Goal: Check status: Verify the current state of an ongoing process or item

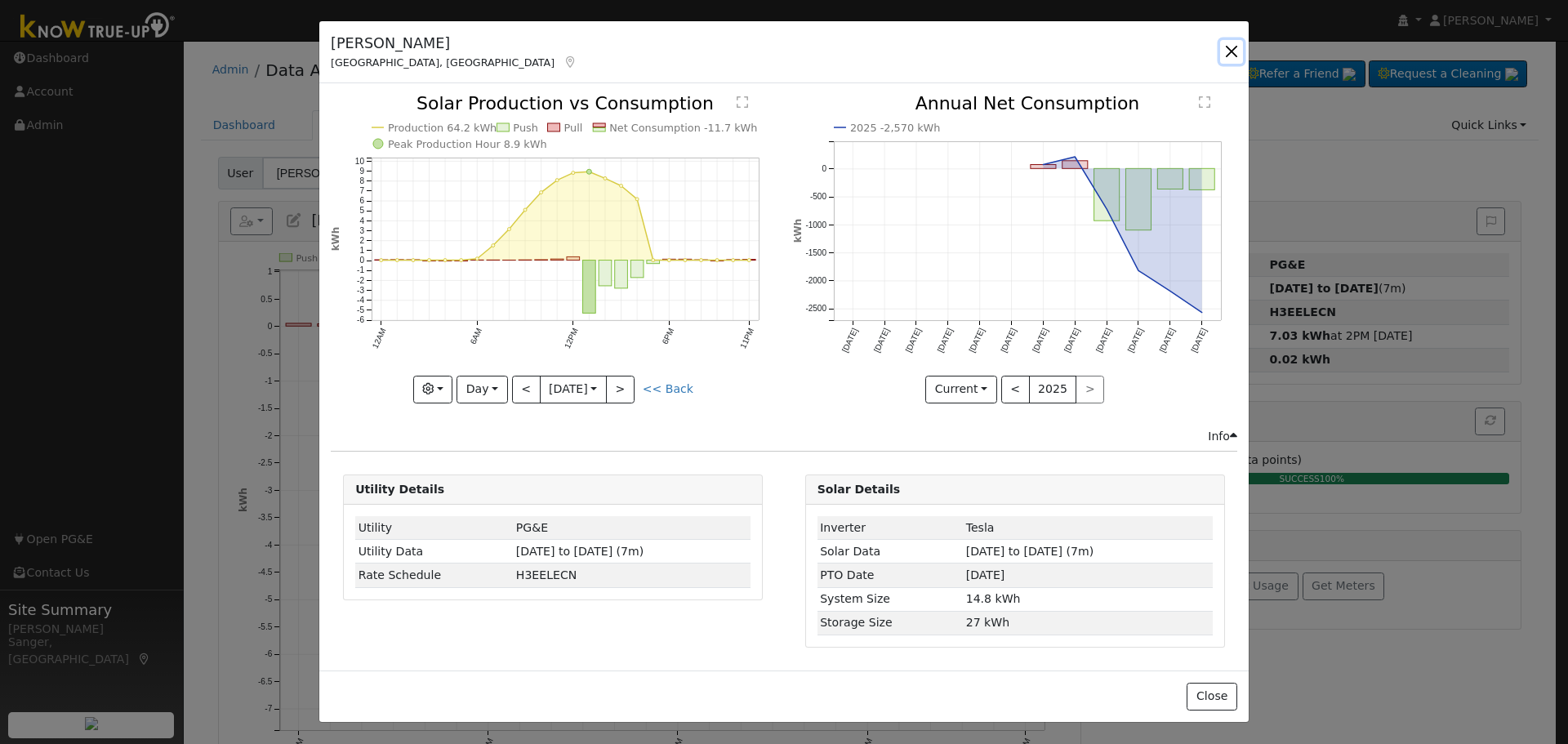
click at [1227, 48] on button "button" at bounding box center [1231, 51] width 22 height 22
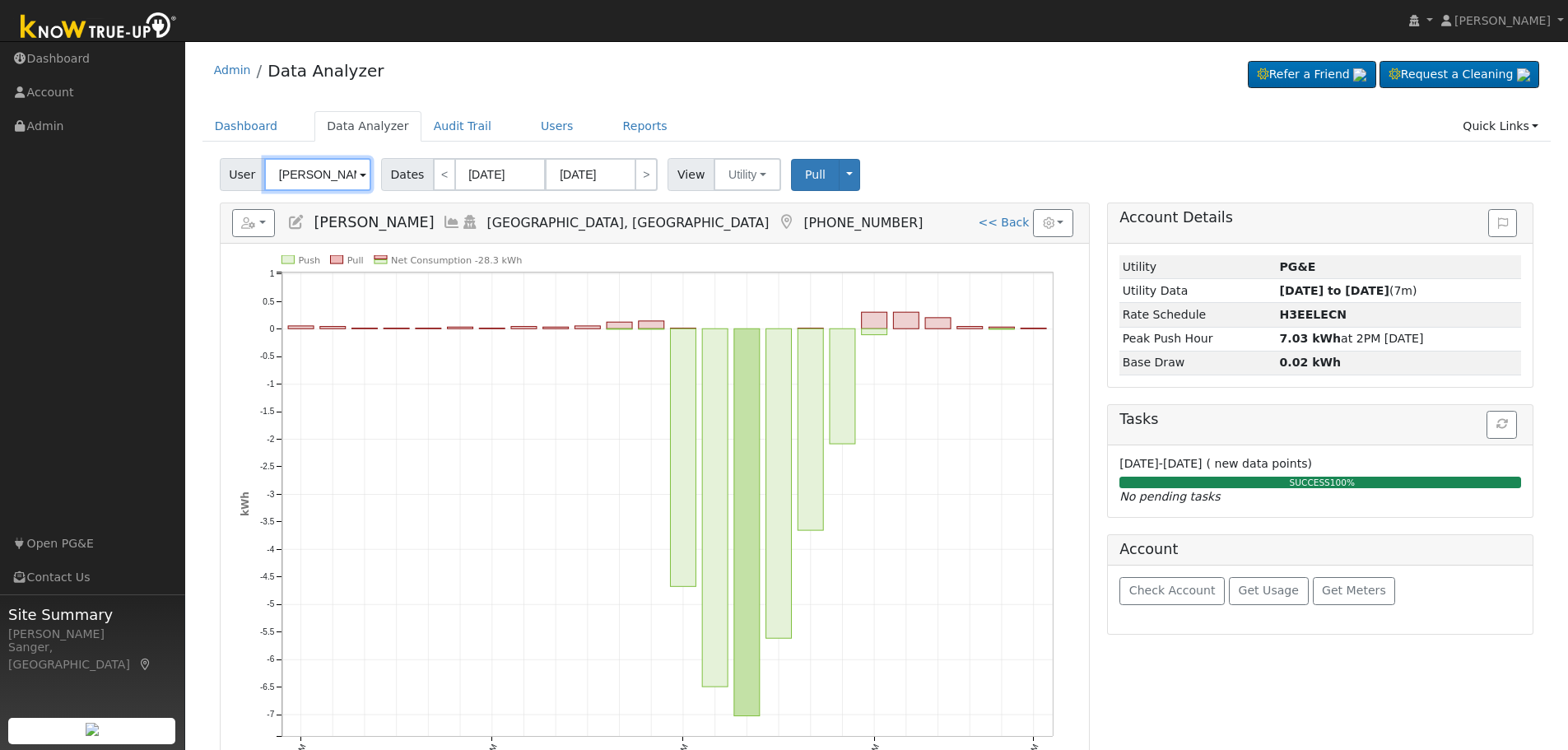
click at [328, 181] on input "[PERSON_NAME]" at bounding box center [317, 174] width 107 height 33
paste input "[PERSON_NAME]"
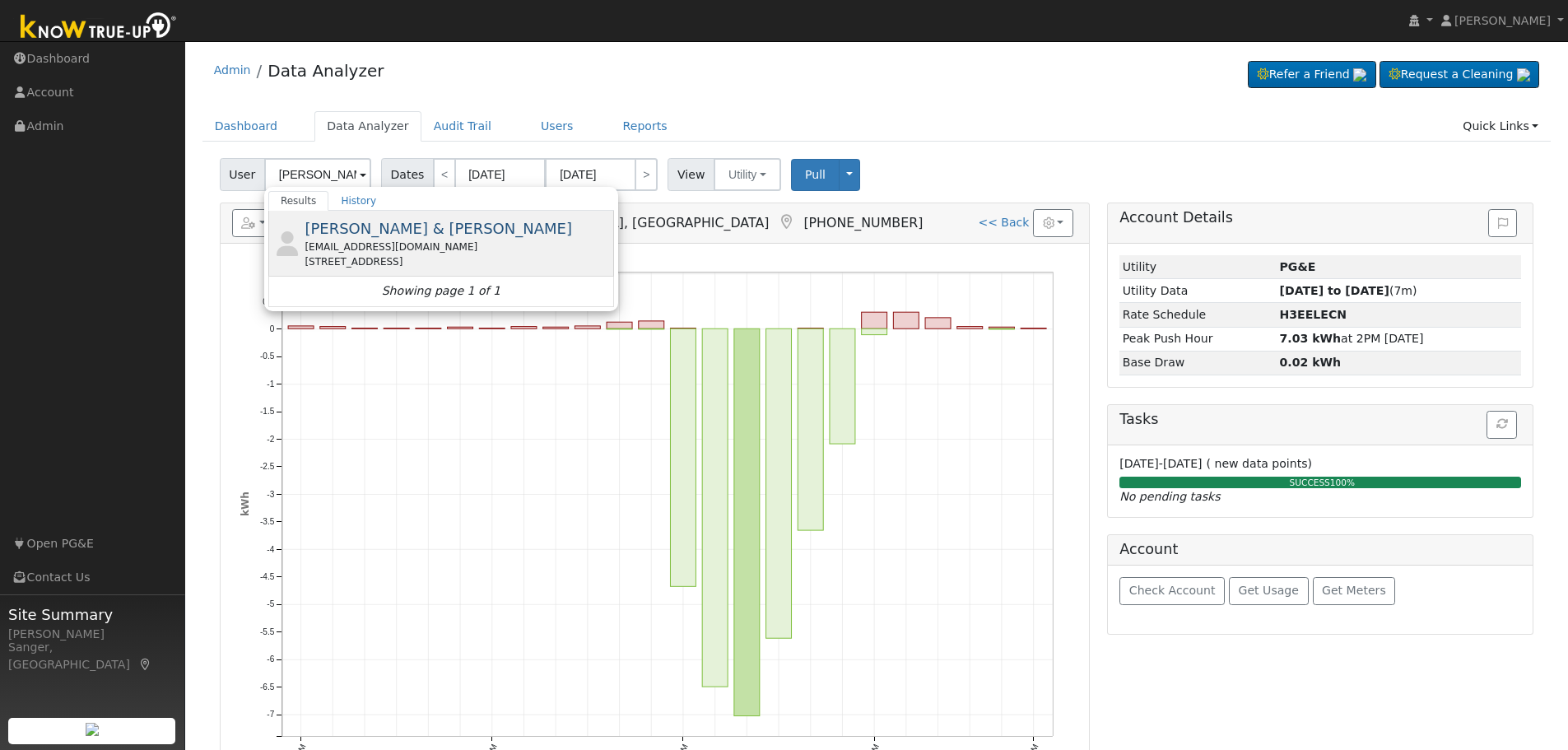
click at [349, 227] on span "[PERSON_NAME] & [PERSON_NAME]" at bounding box center [438, 228] width 267 height 17
type input "[PERSON_NAME] & [PERSON_NAME]"
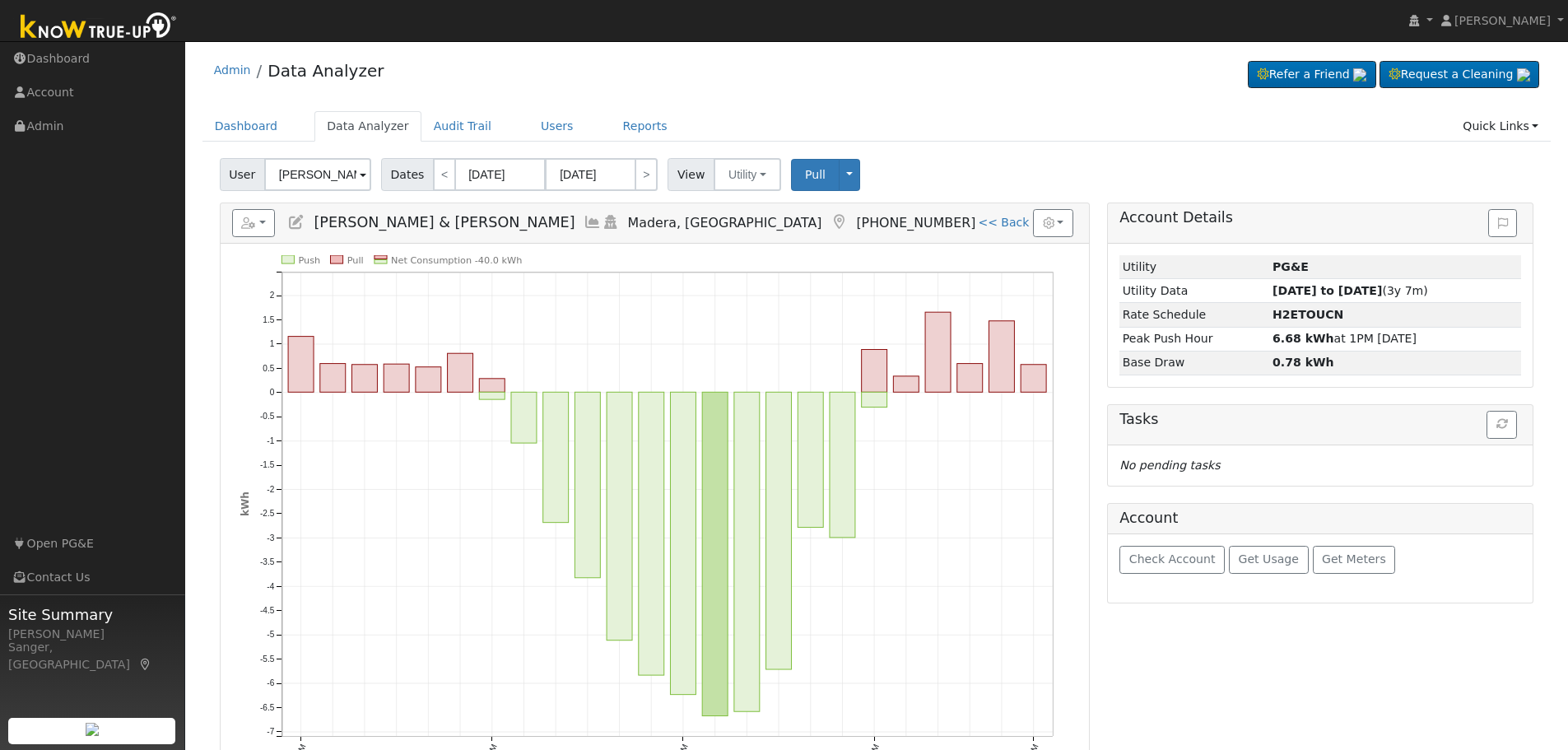
click at [583, 220] on icon at bounding box center [592, 222] width 18 height 15
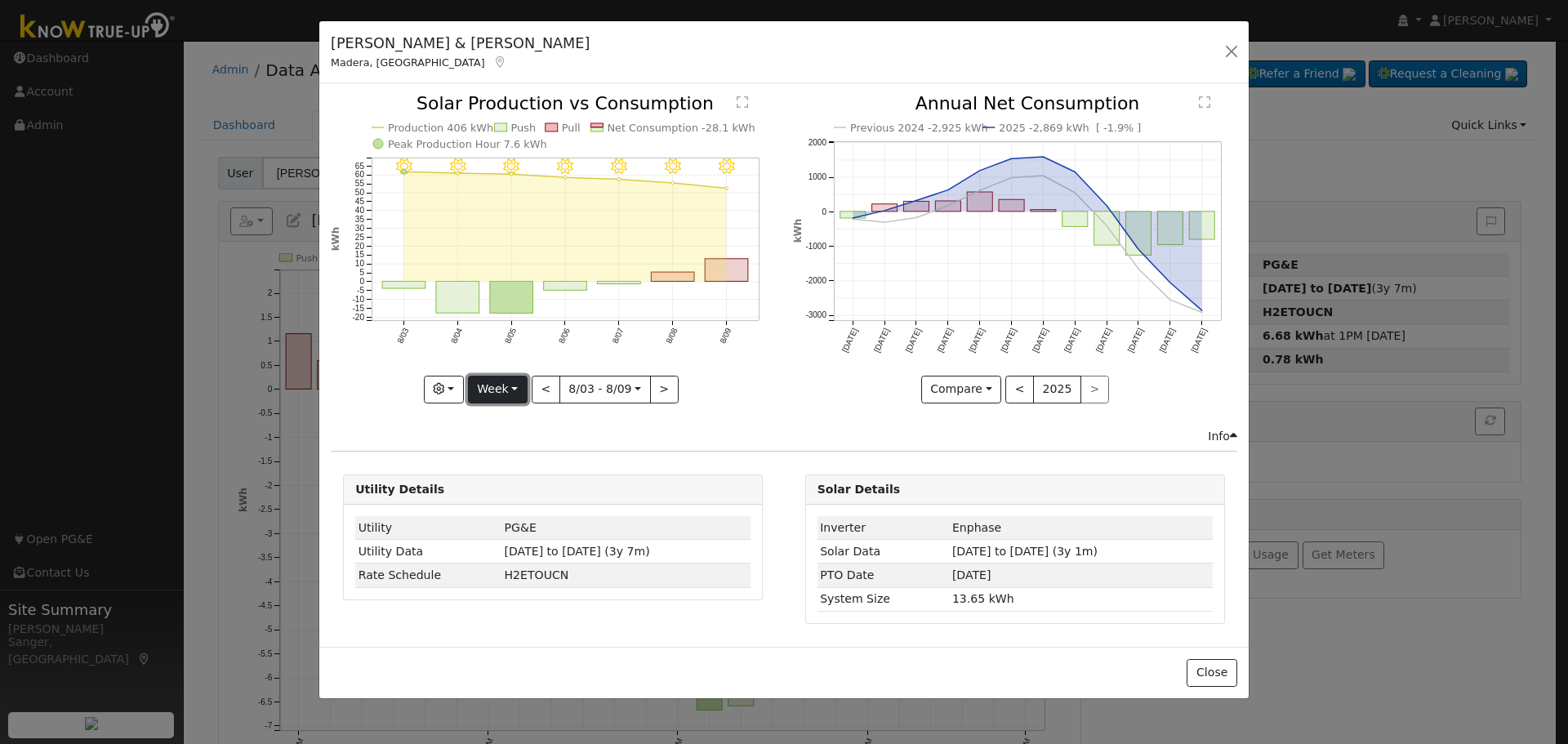
click at [496, 393] on button "Week" at bounding box center [498, 390] width 60 height 28
click at [505, 493] on link "Year" at bounding box center [525, 492] width 113 height 22
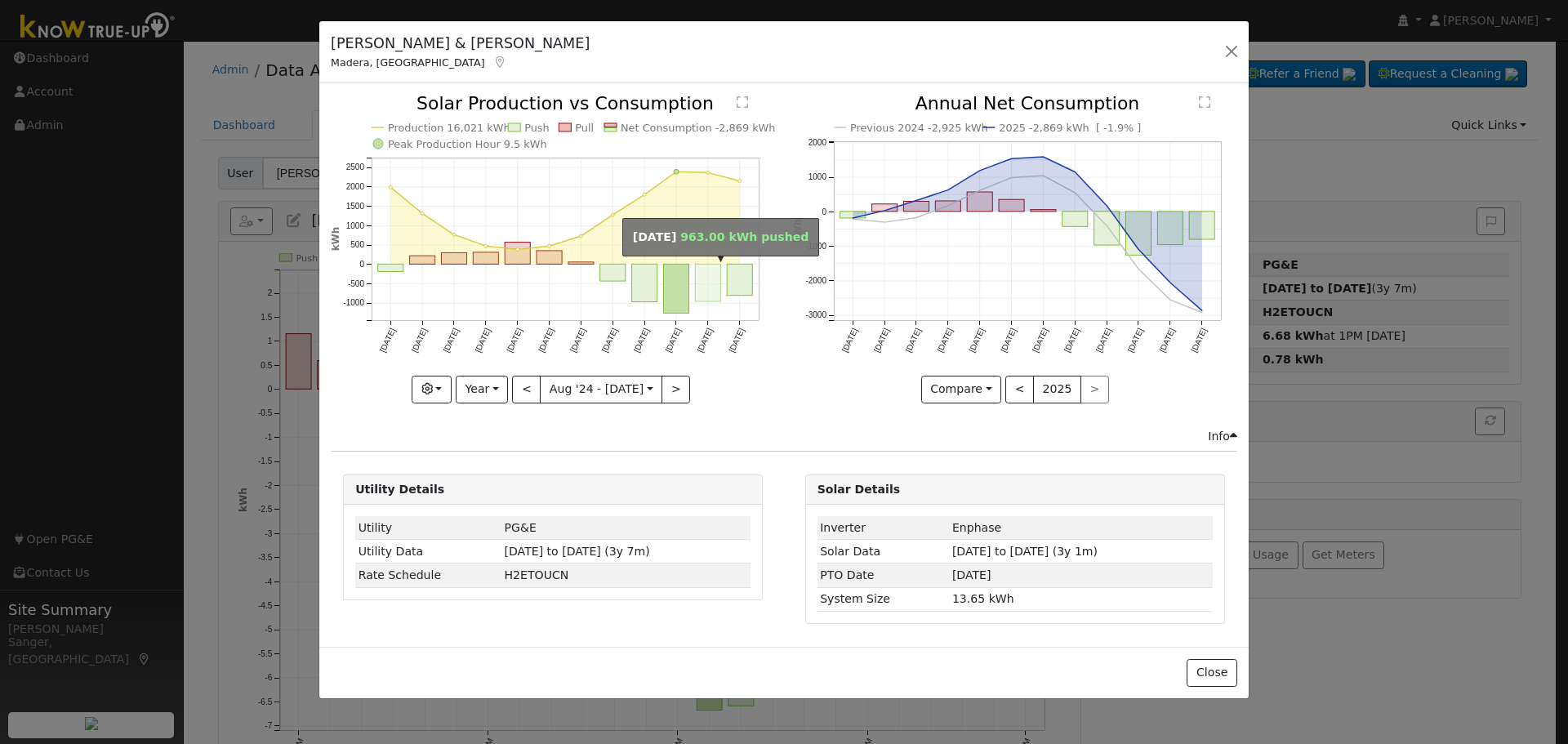
click at [719, 281] on rect "onclick=""" at bounding box center [708, 283] width 25 height 37
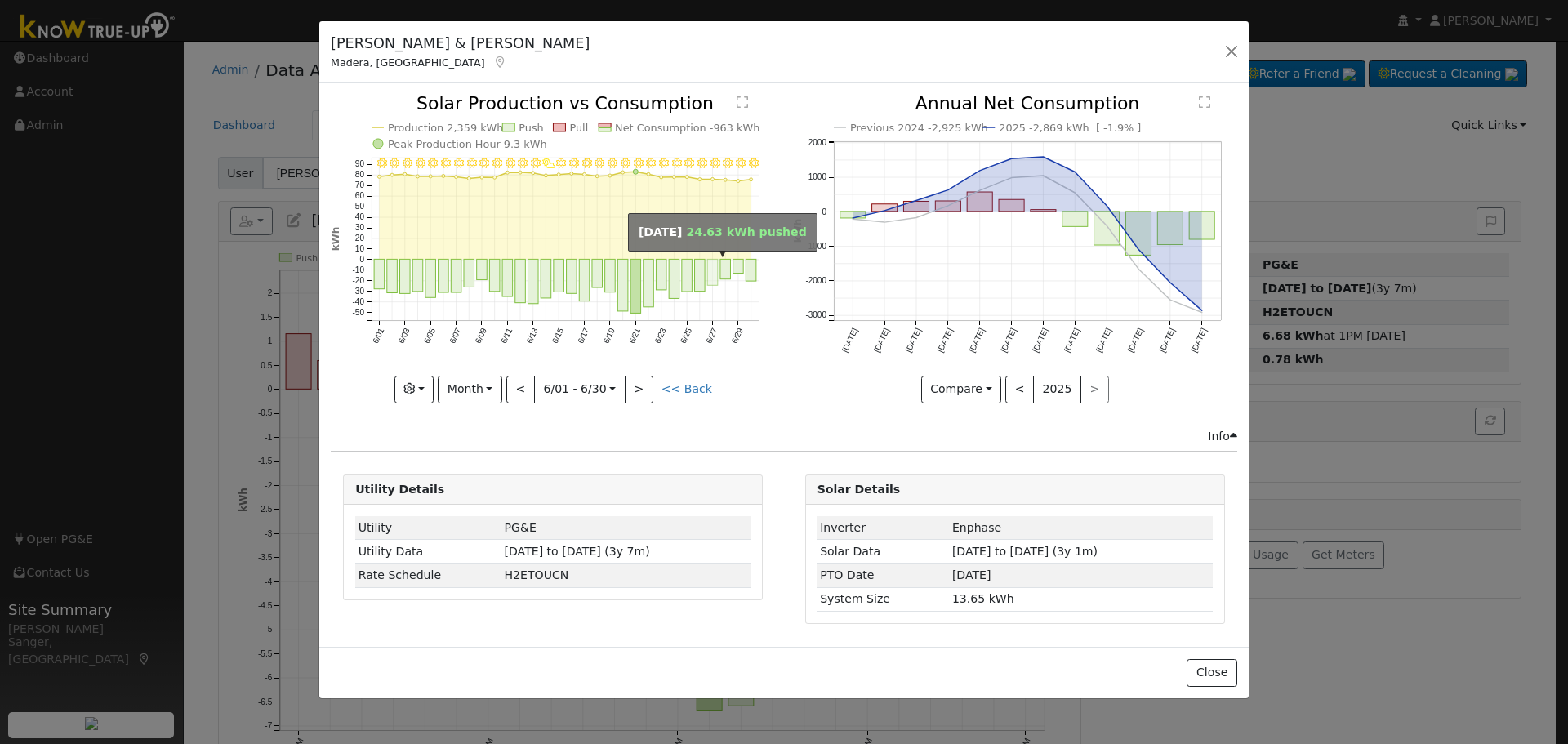
click at [714, 277] on rect "onclick=""" at bounding box center [714, 273] width 10 height 26
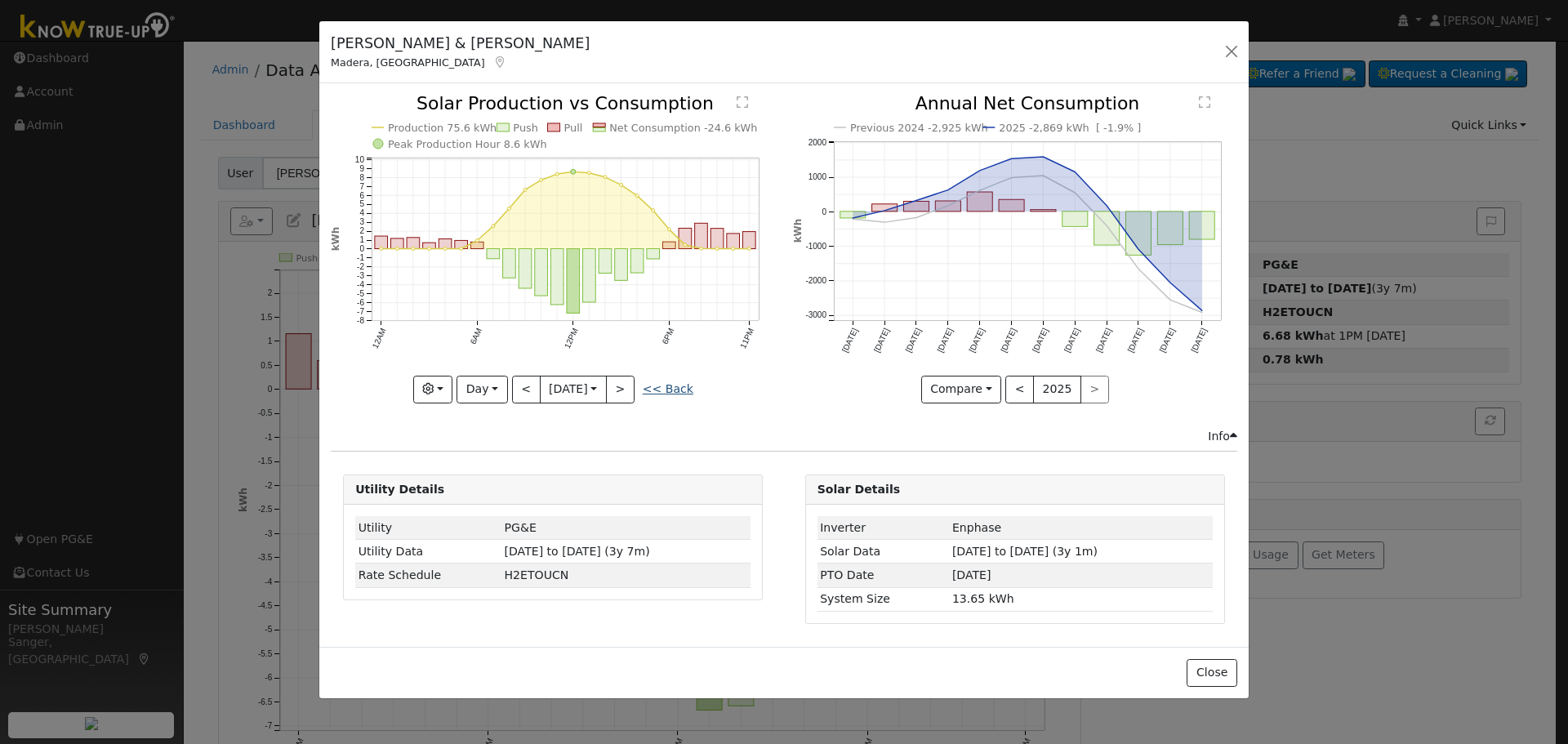
click at [680, 386] on link "<< Back" at bounding box center [668, 388] width 51 height 13
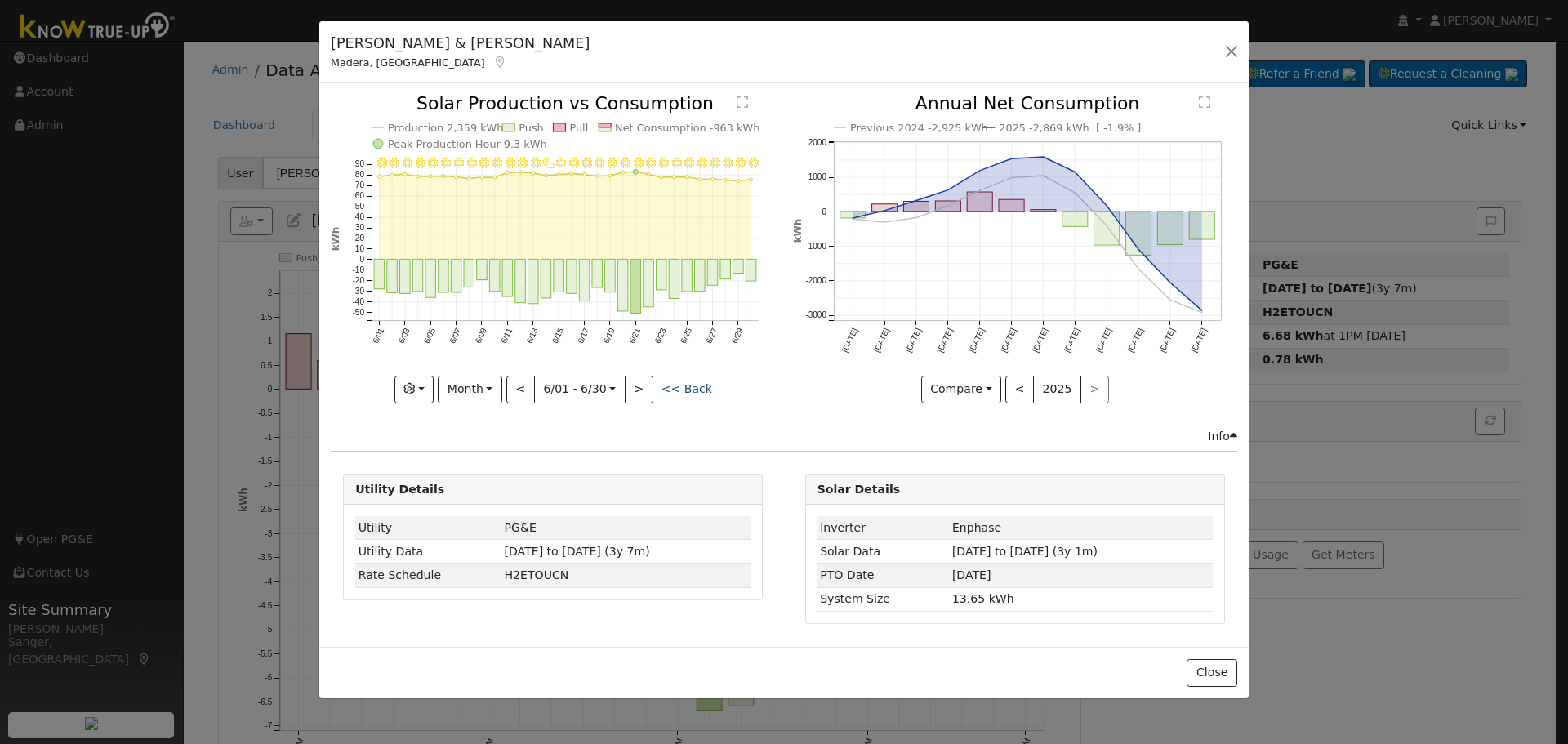
click at [686, 382] on link "<< Back" at bounding box center [687, 388] width 51 height 13
type input "[DATE]"
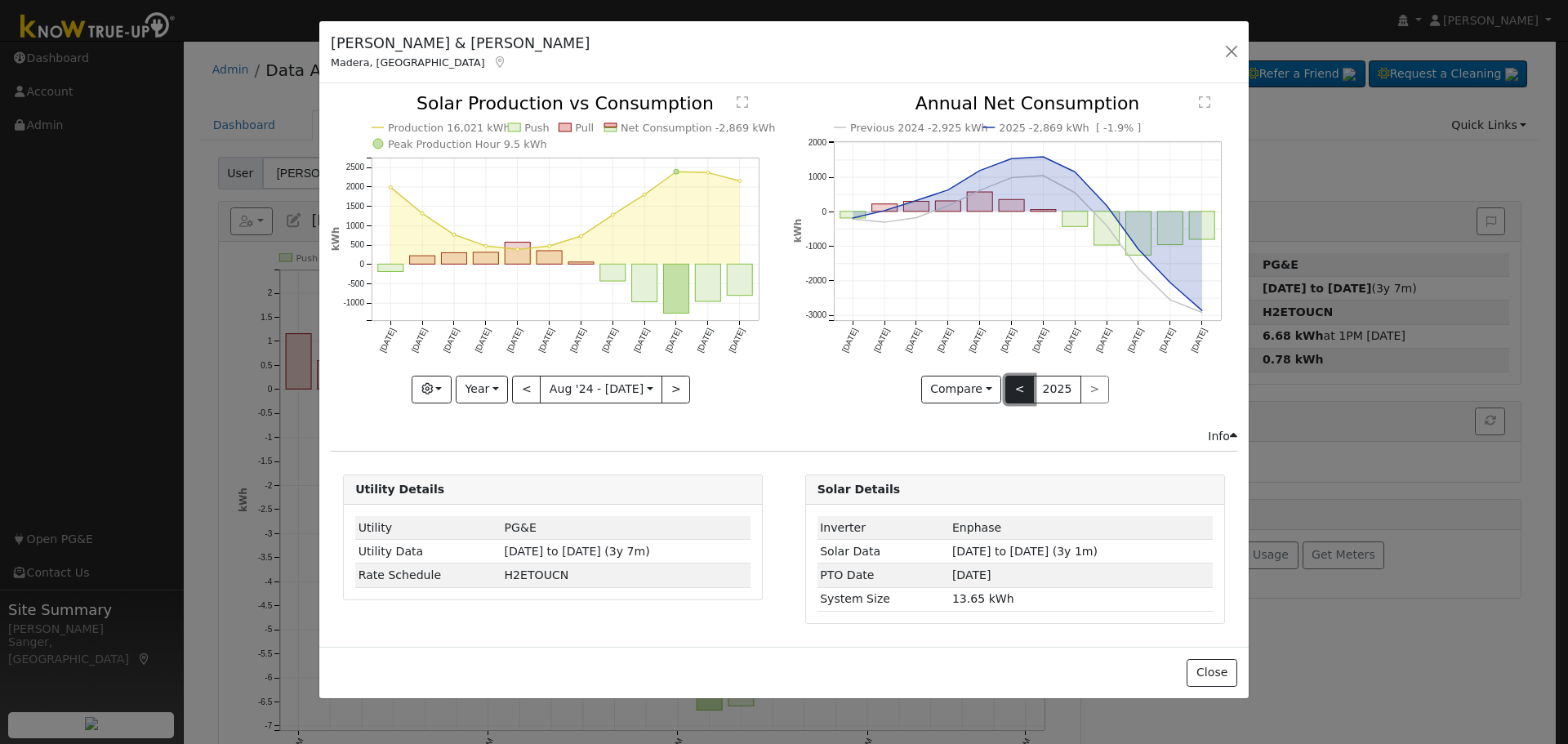
click at [1025, 386] on button "<" at bounding box center [1019, 390] width 29 height 28
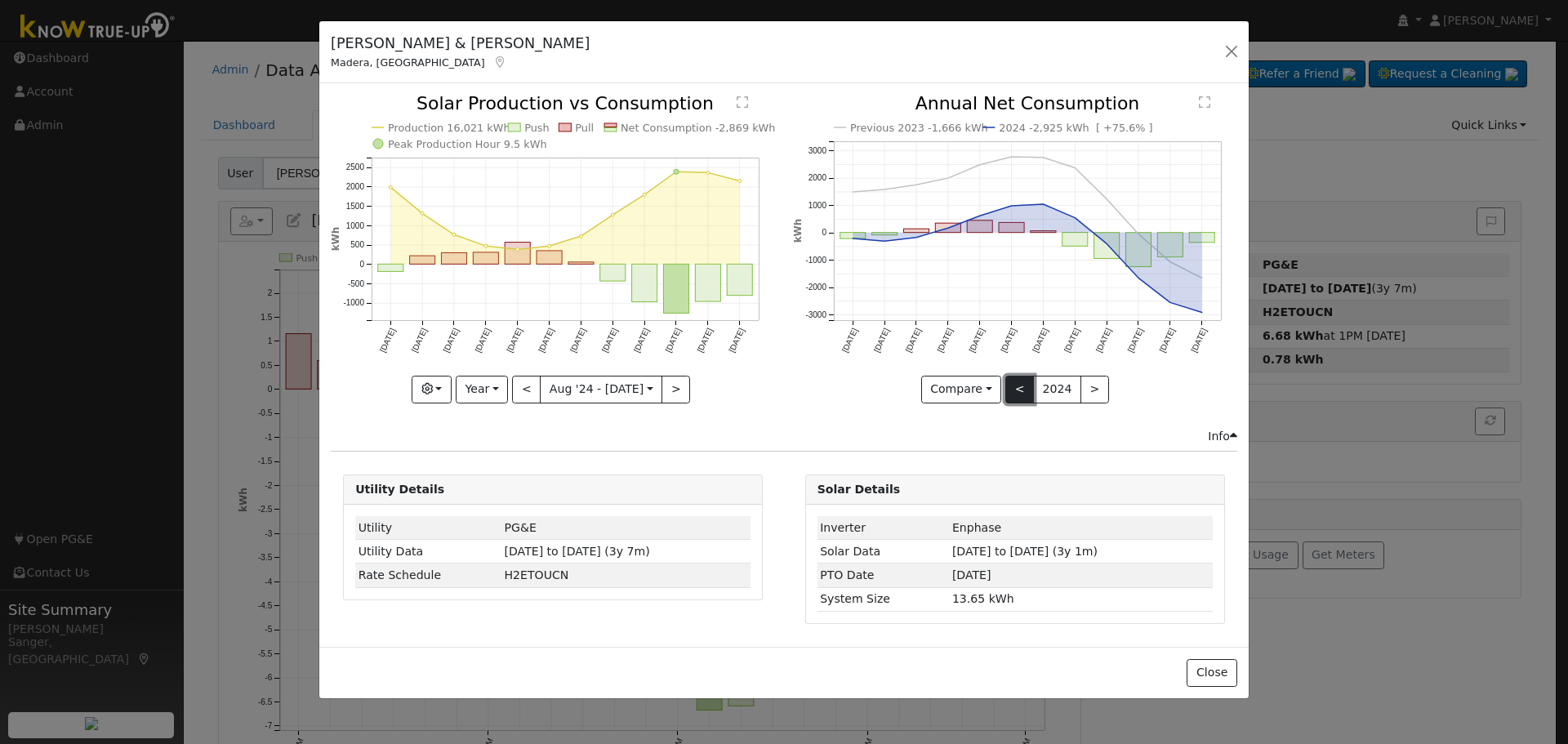
click at [1023, 386] on button "<" at bounding box center [1019, 390] width 29 height 28
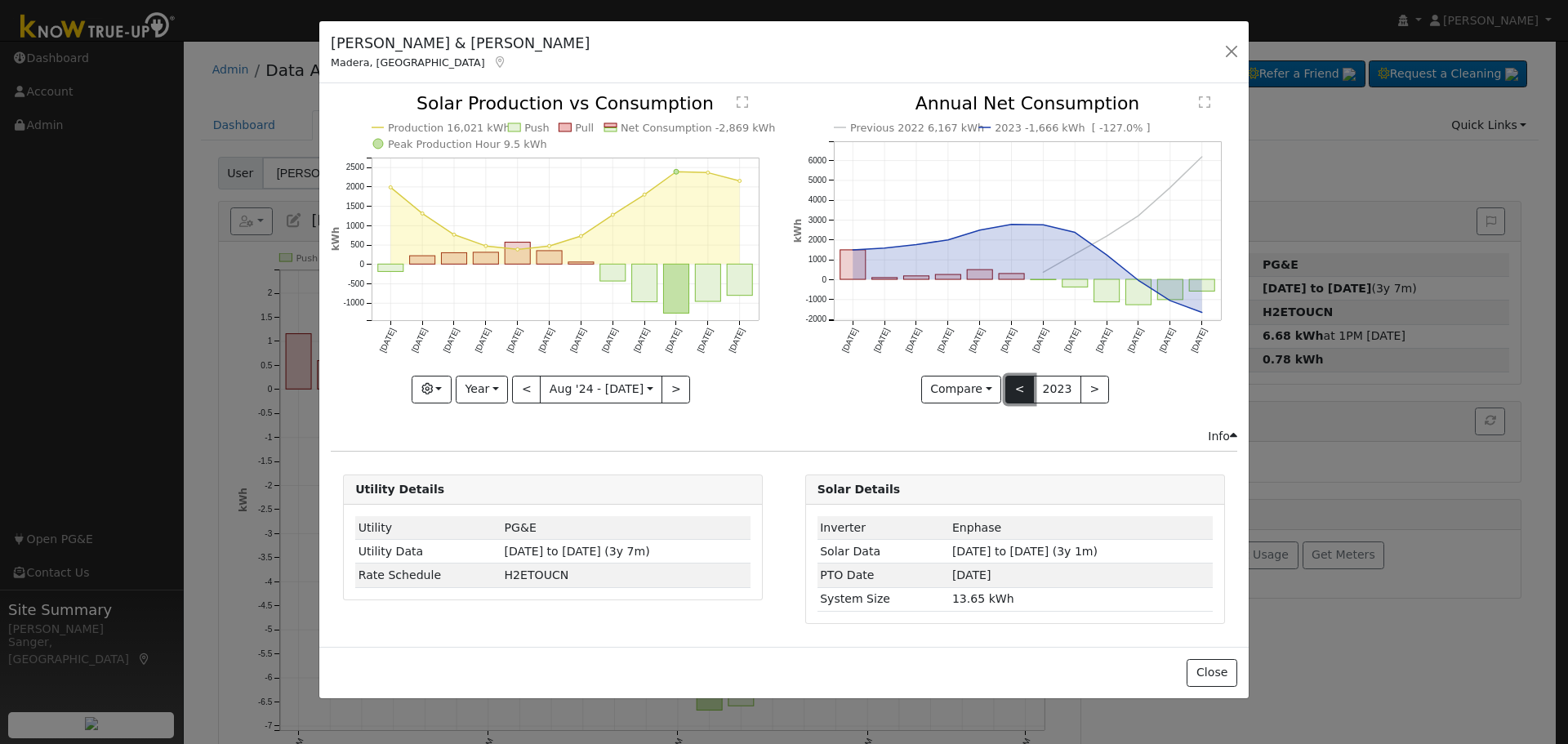
click at [1023, 386] on button "<" at bounding box center [1019, 390] width 29 height 28
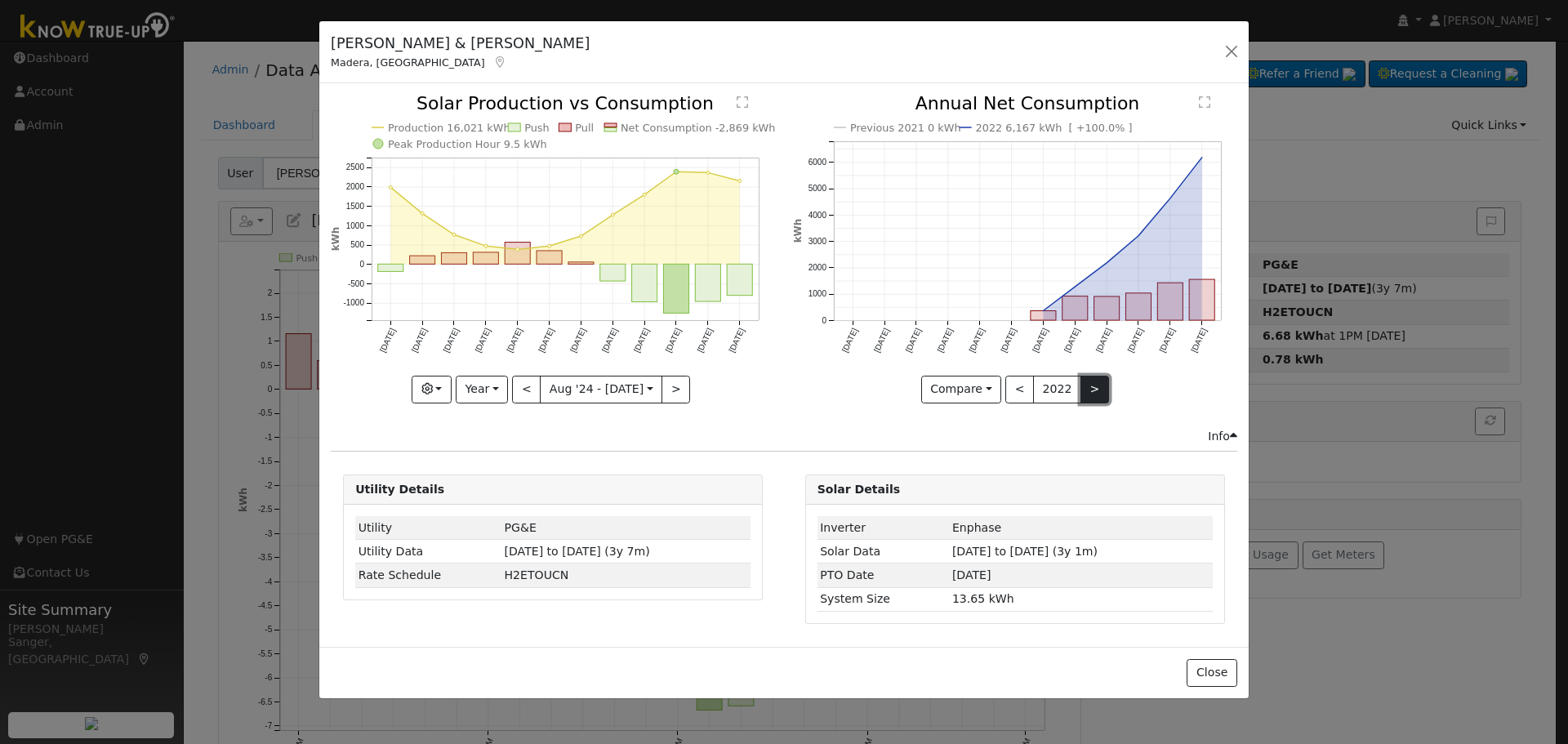
click at [1093, 387] on button ">" at bounding box center [1095, 390] width 29 height 28
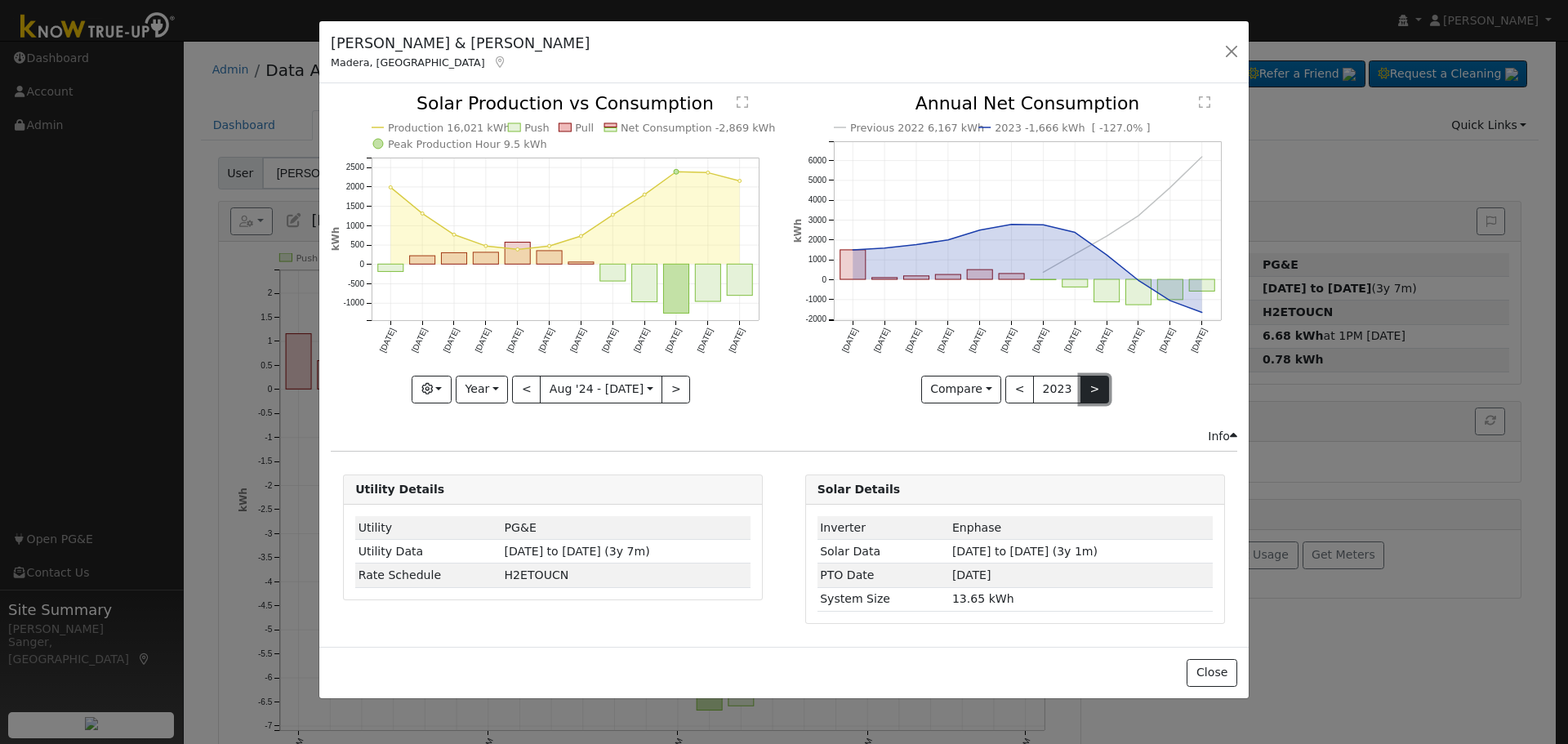
click at [1093, 387] on button ">" at bounding box center [1095, 390] width 29 height 28
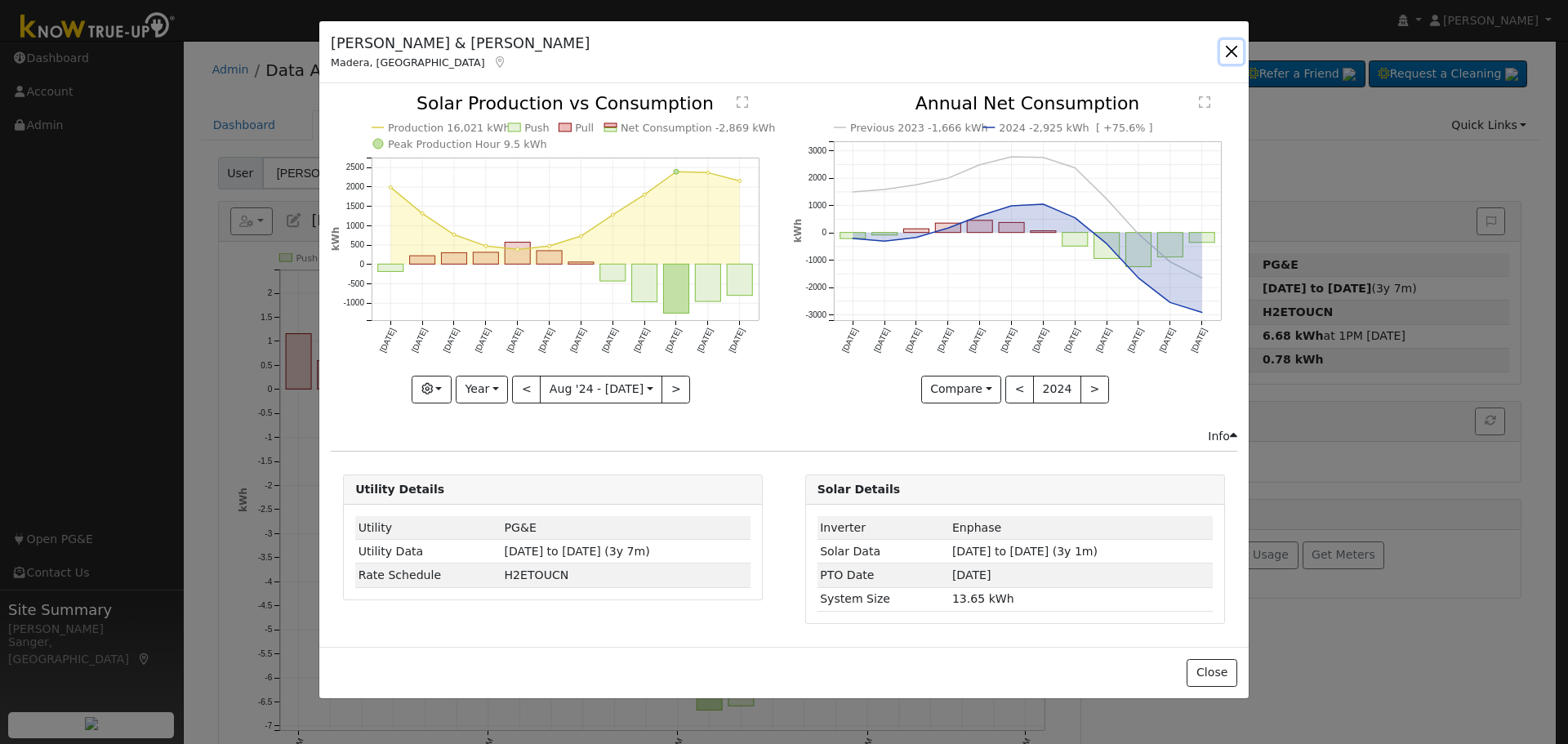
click at [1228, 51] on button "button" at bounding box center [1231, 51] width 22 height 22
